Goal: Task Accomplishment & Management: Complete application form

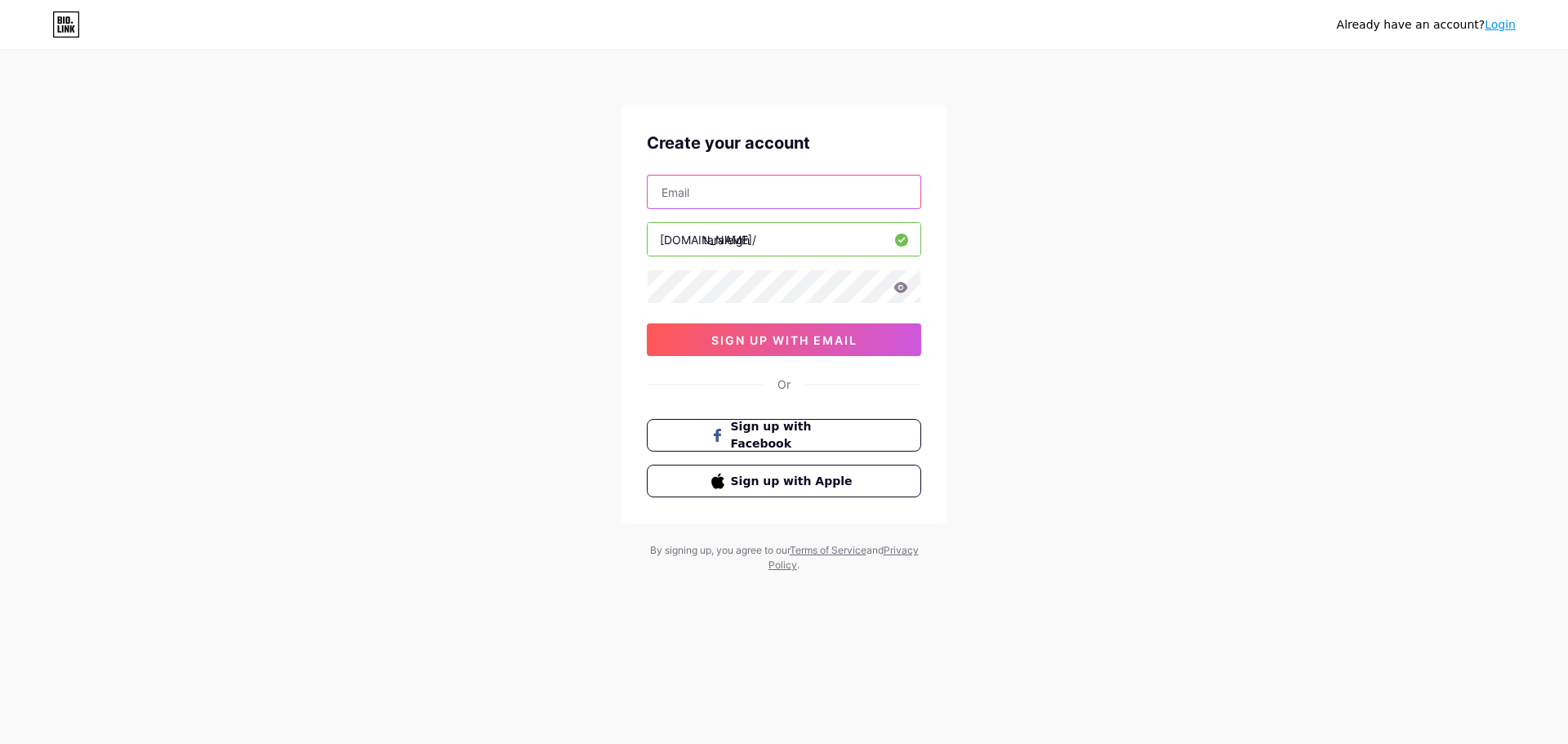
drag, startPoint x: 702, startPoint y: 189, endPoint x: 713, endPoint y: 191, distance: 11.2
click at [702, 189] on input "text" at bounding box center [784, 192] width 273 height 33
type input "[EMAIL_ADDRESS][DOMAIN_NAME]"
click at [904, 287] on icon at bounding box center [901, 288] width 15 height 12
click at [705, 342] on button "sign up with email" at bounding box center [784, 340] width 274 height 33
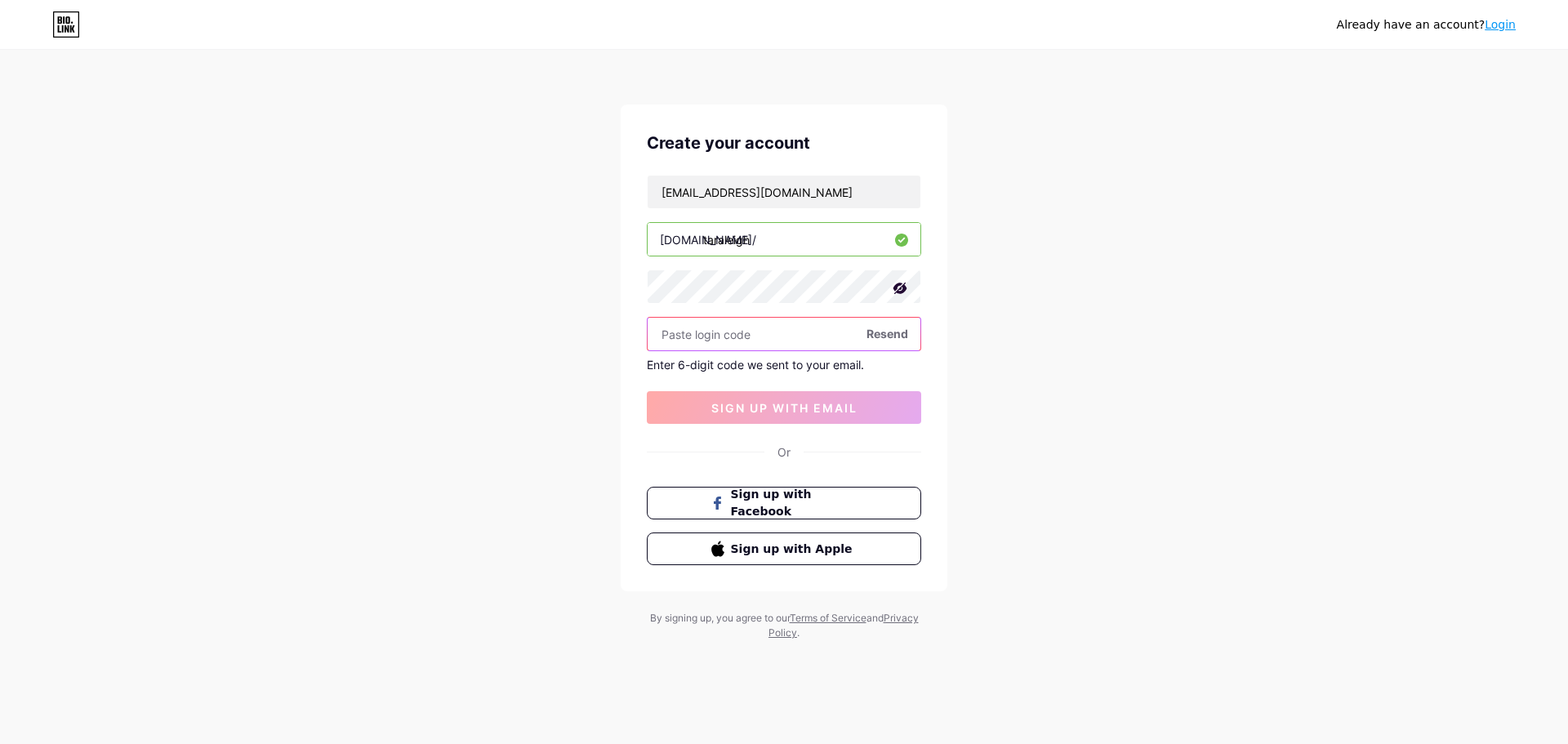
paste input "970642"
type input "970642"
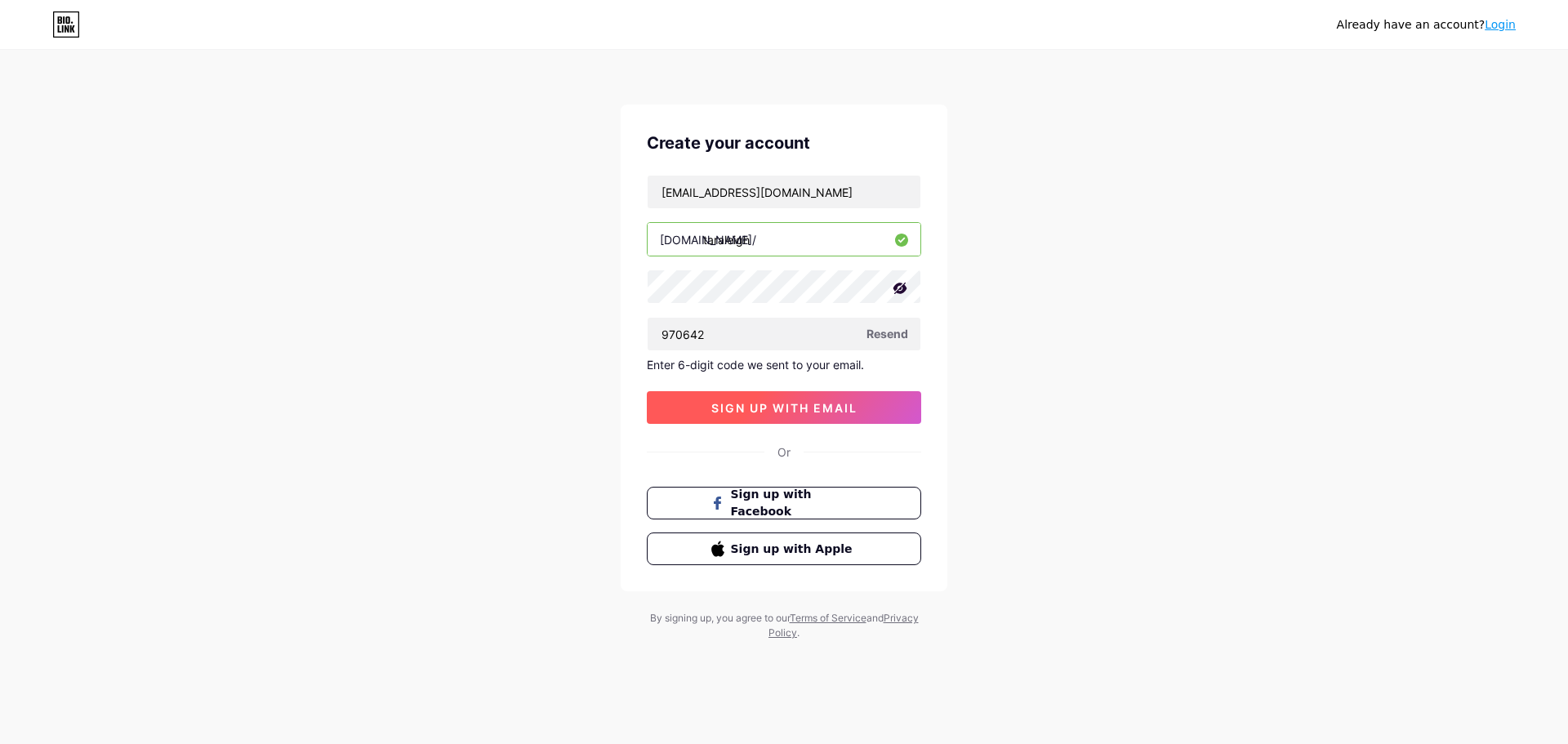
click at [783, 410] on span "sign up with email" at bounding box center [784, 408] width 146 height 14
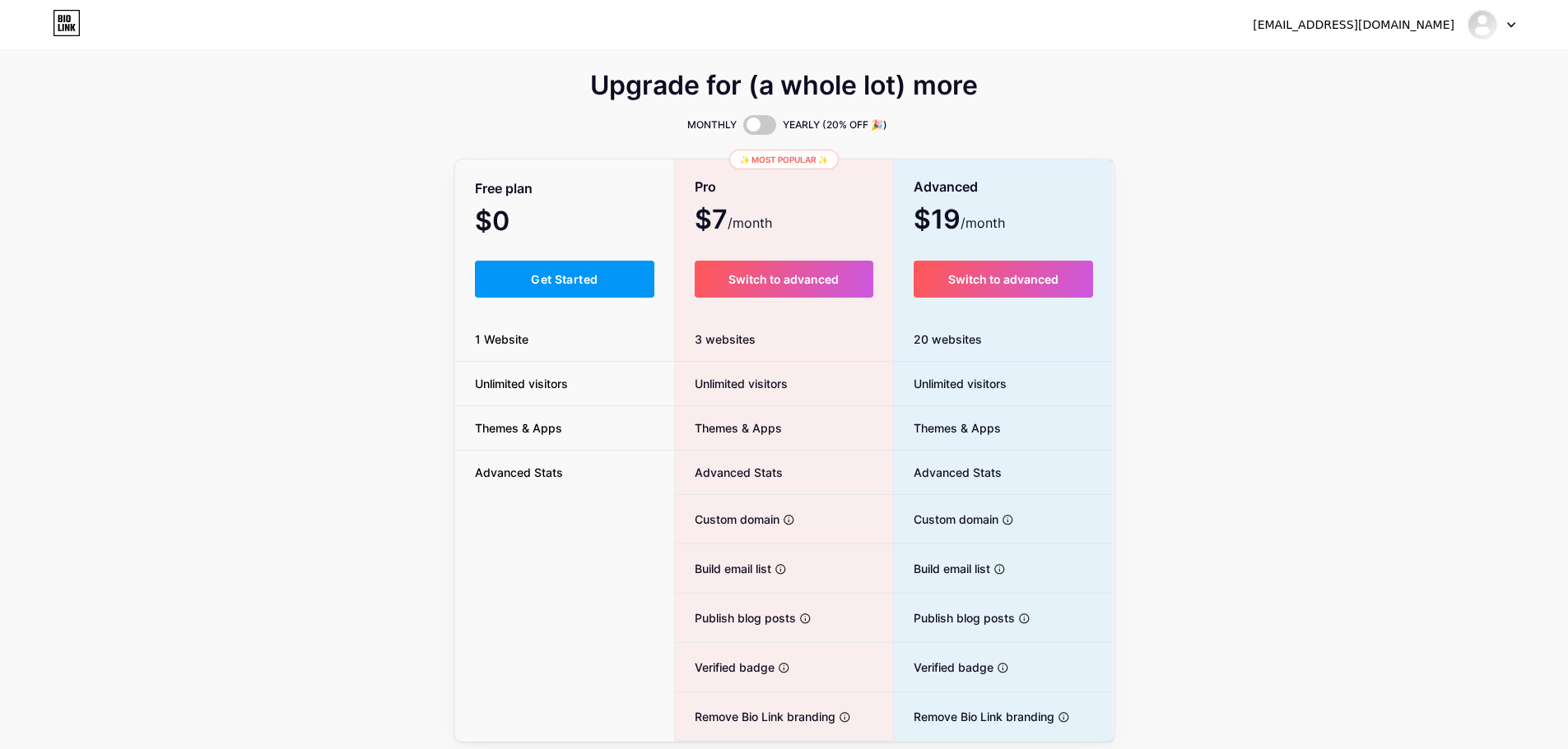
scroll to position [58, 0]
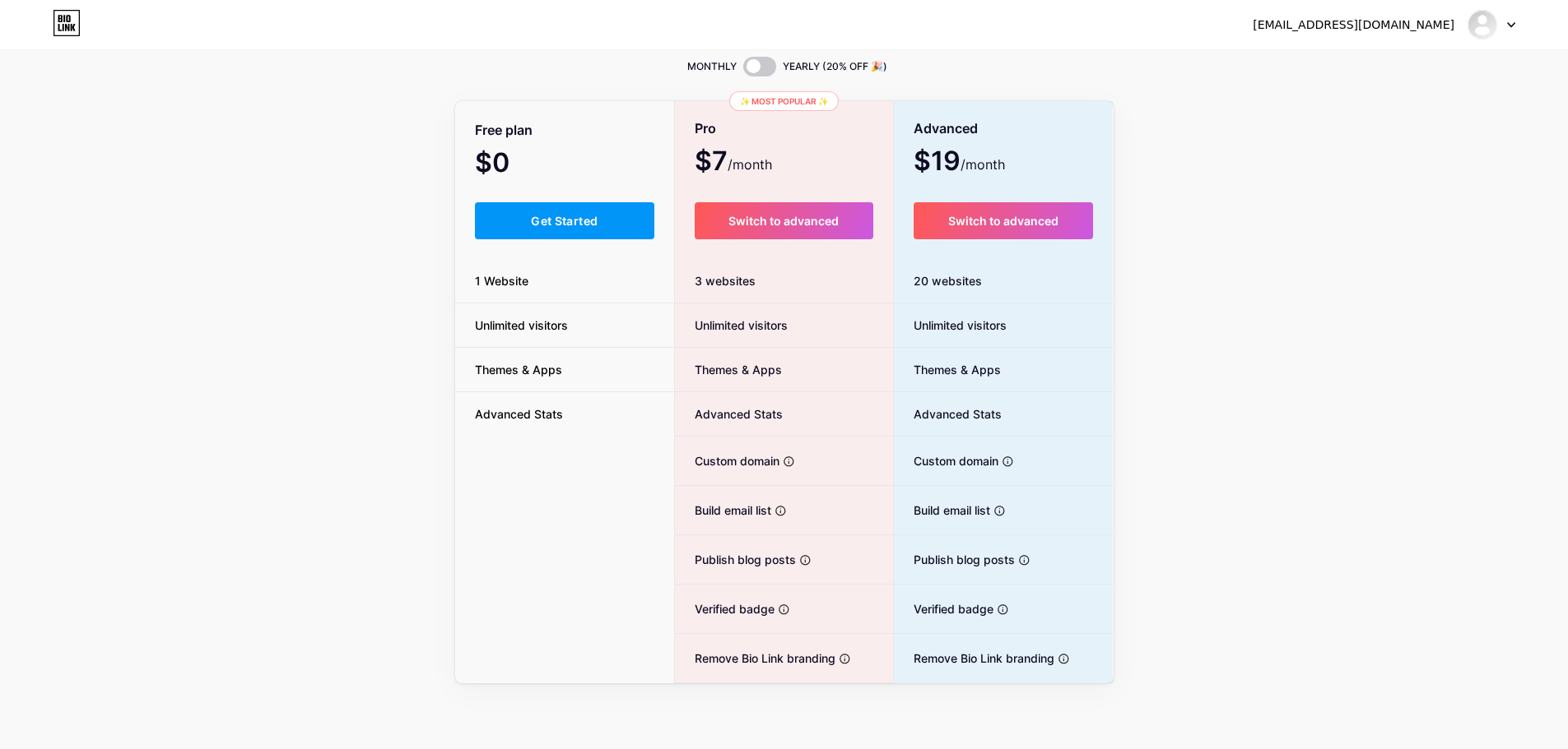
click at [1499, 23] on div at bounding box center [1491, 24] width 48 height 29
click at [1510, 19] on div at bounding box center [1491, 24] width 48 height 29
click at [1510, 18] on div at bounding box center [1491, 24] width 48 height 29
click at [1380, 112] on li "Logout" at bounding box center [1412, 111] width 204 height 45
